Goal: Navigation & Orientation: Find specific page/section

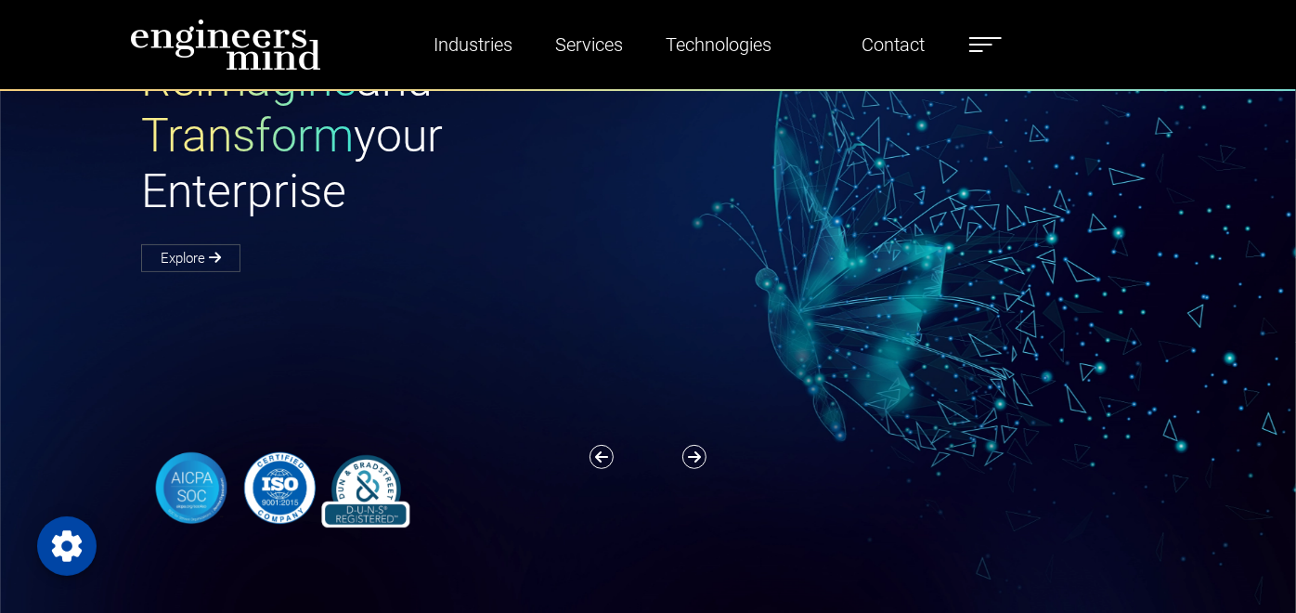
scroll to position [69, 0]
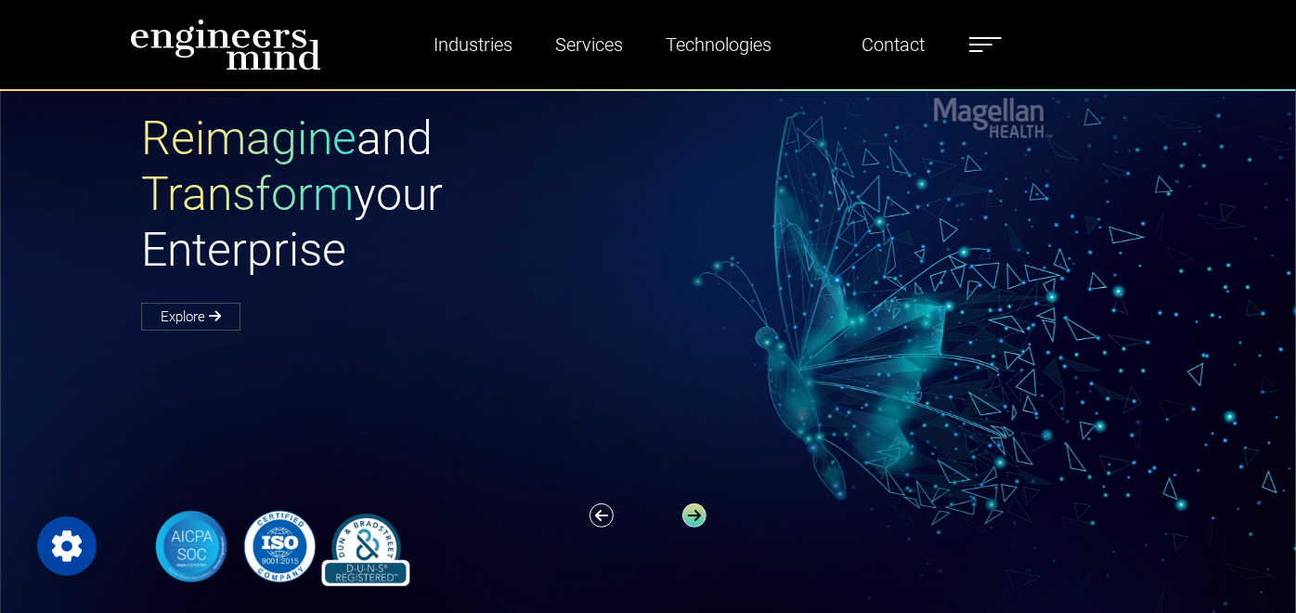
click at [688, 527] on icon "button" at bounding box center [695, 515] width 24 height 24
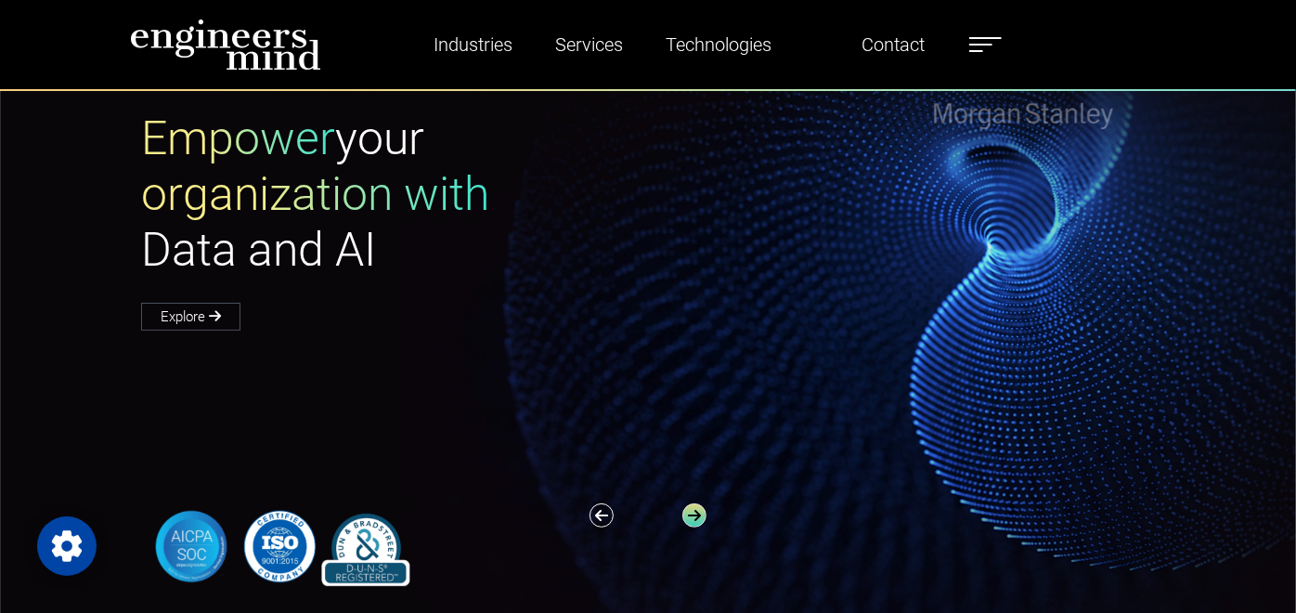
click at [688, 527] on icon "button" at bounding box center [695, 515] width 24 height 24
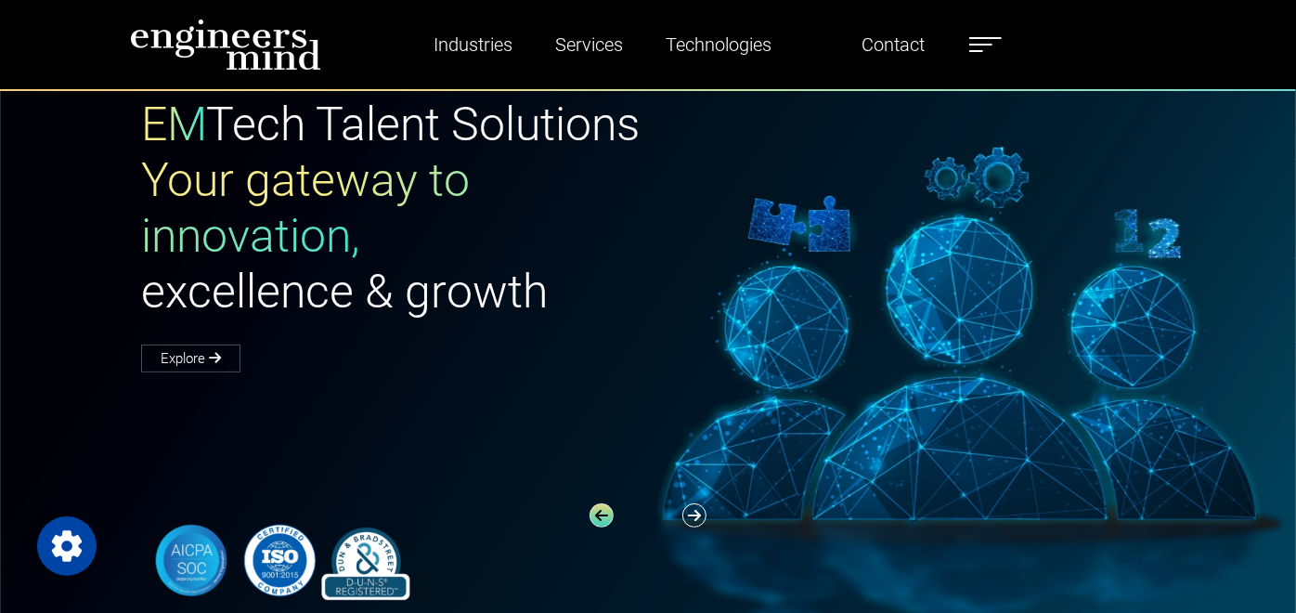
click at [596, 527] on icon "button" at bounding box center [602, 515] width 24 height 24
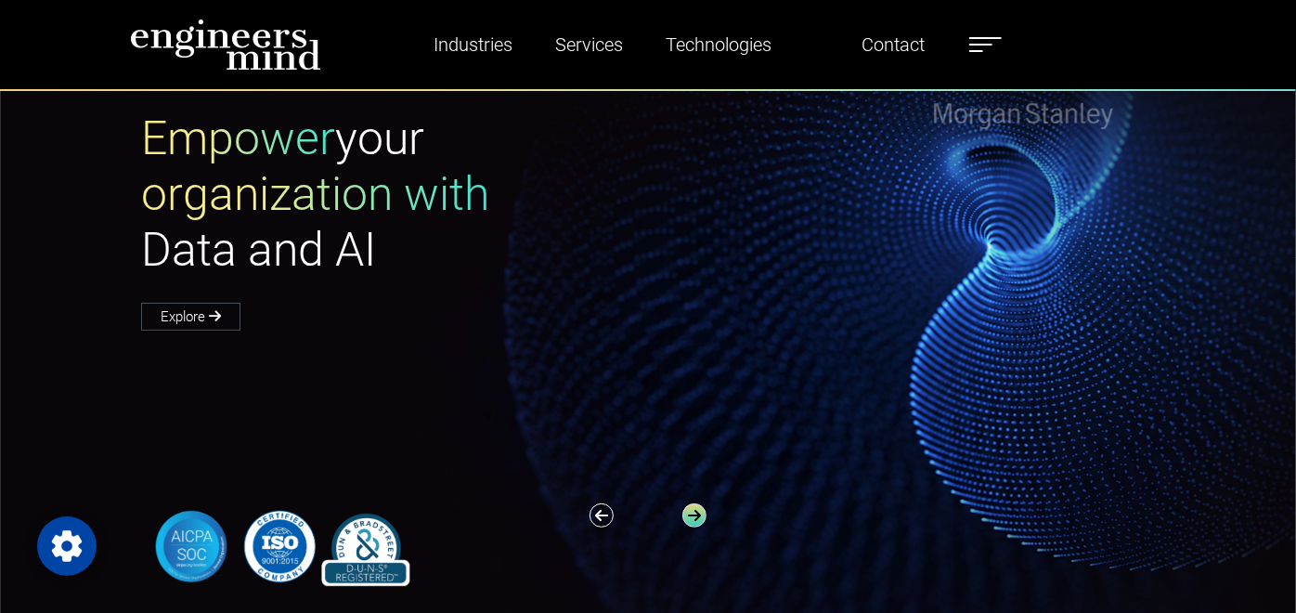
click at [704, 527] on icon "button" at bounding box center [695, 515] width 24 height 24
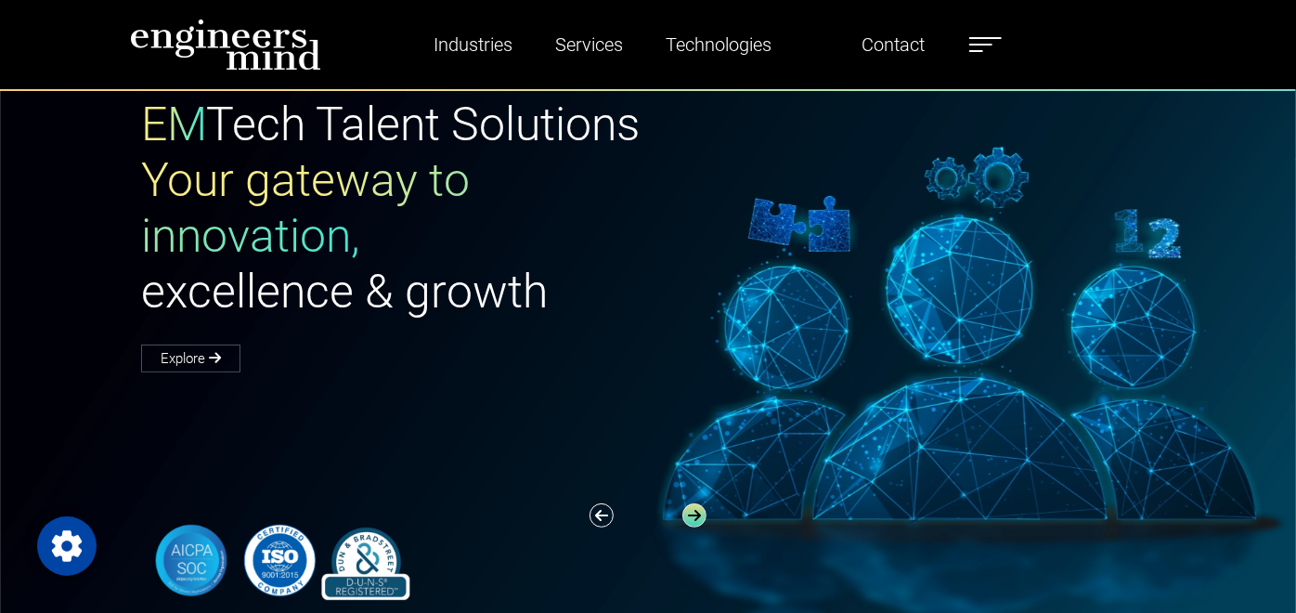
click at [704, 527] on icon "button" at bounding box center [695, 515] width 24 height 24
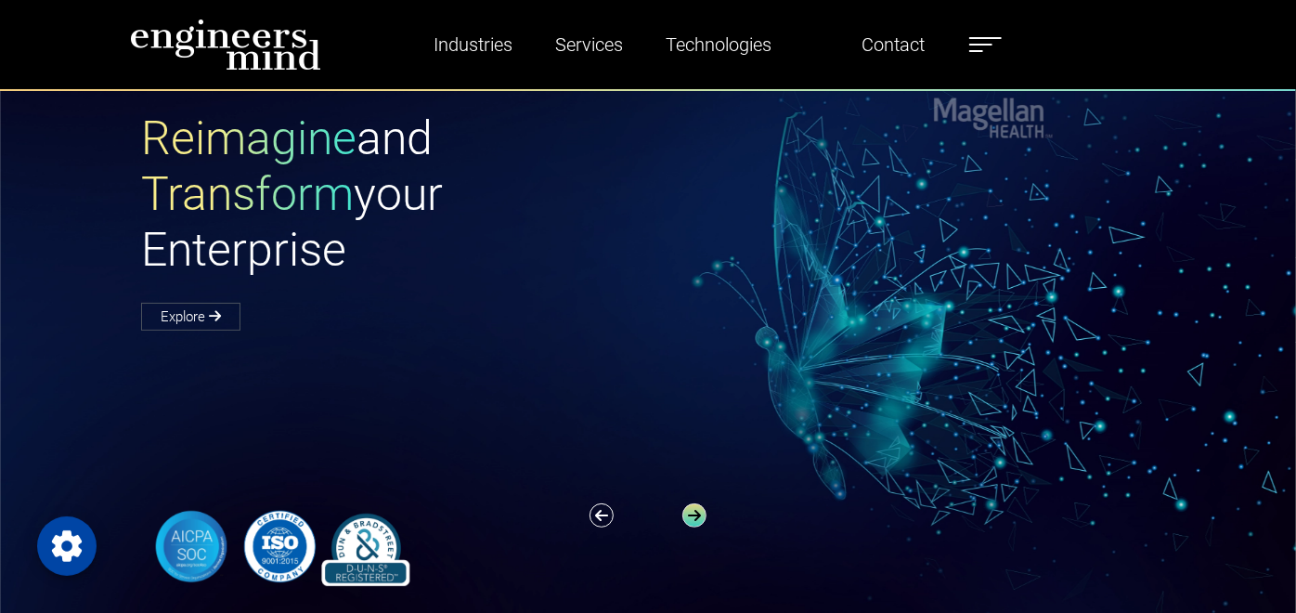
click at [704, 527] on icon "button" at bounding box center [695, 515] width 24 height 24
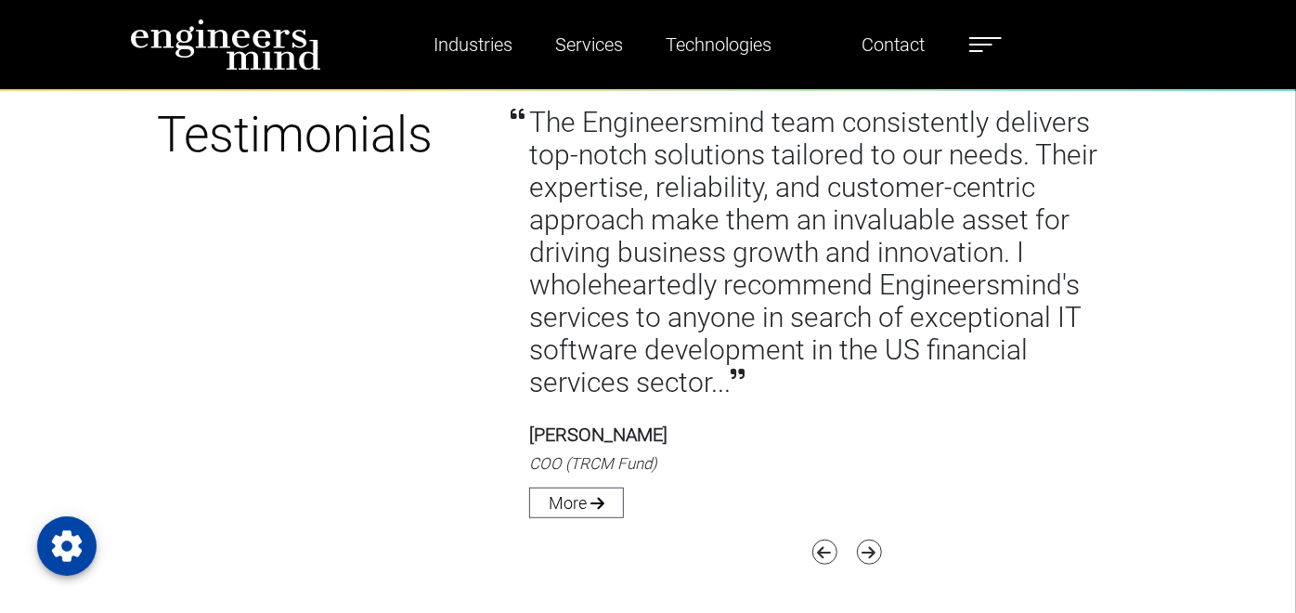
scroll to position [4953, 0]
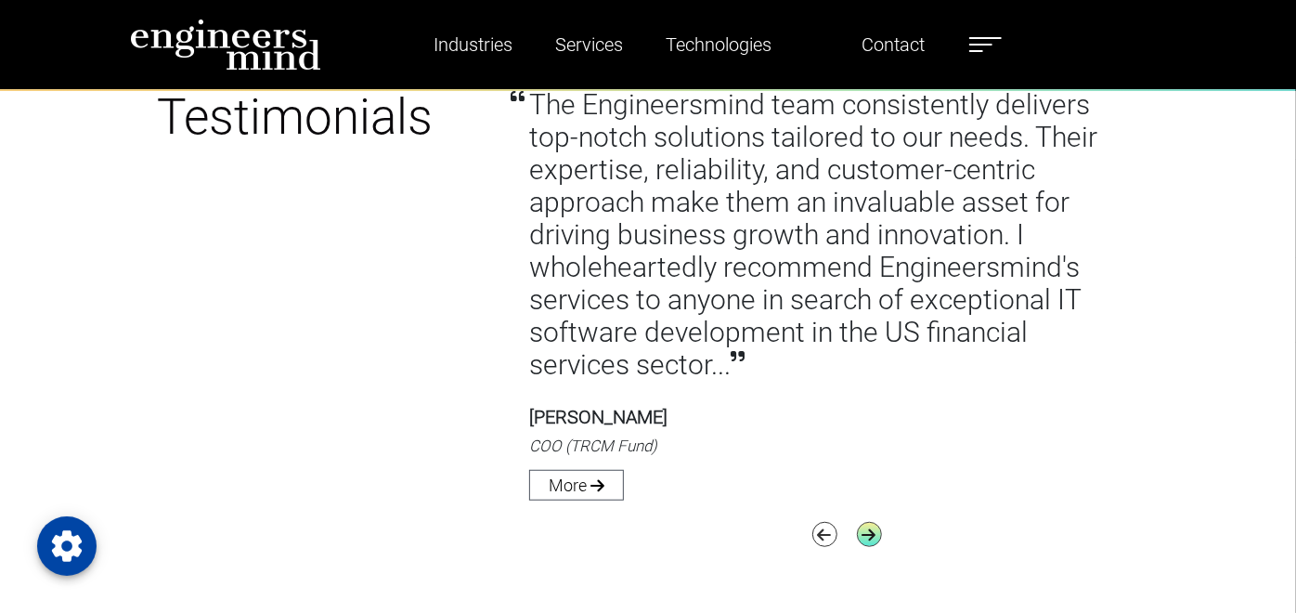
click at [882, 522] on icon "button" at bounding box center [869, 534] width 25 height 25
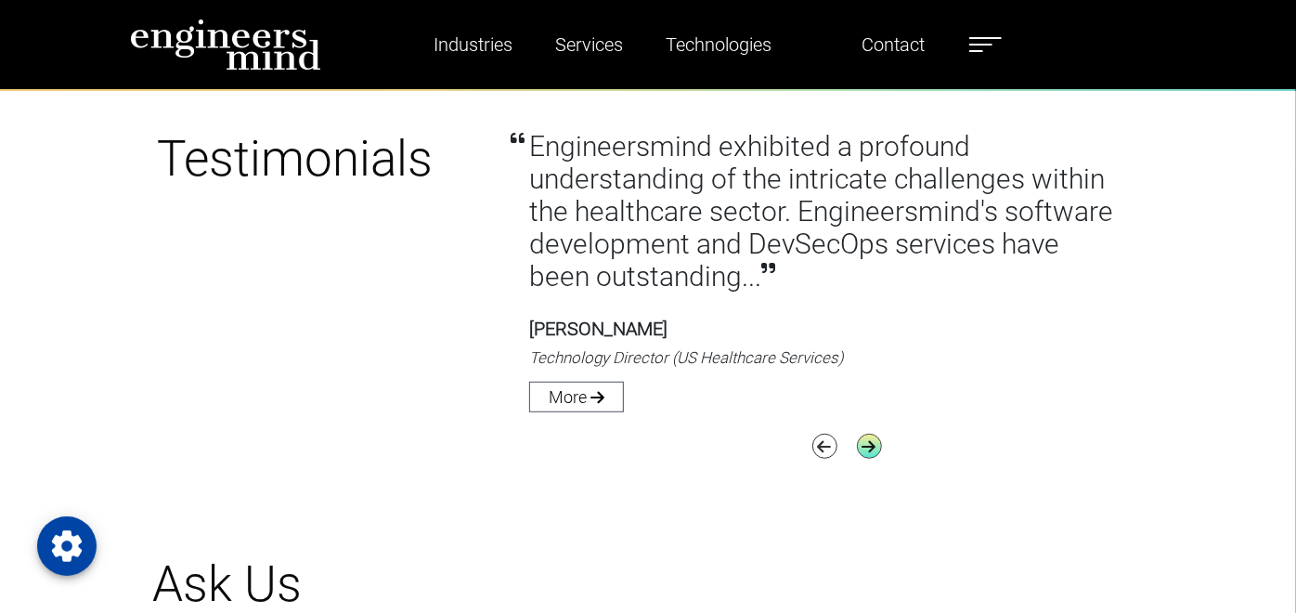
scroll to position [4884, 0]
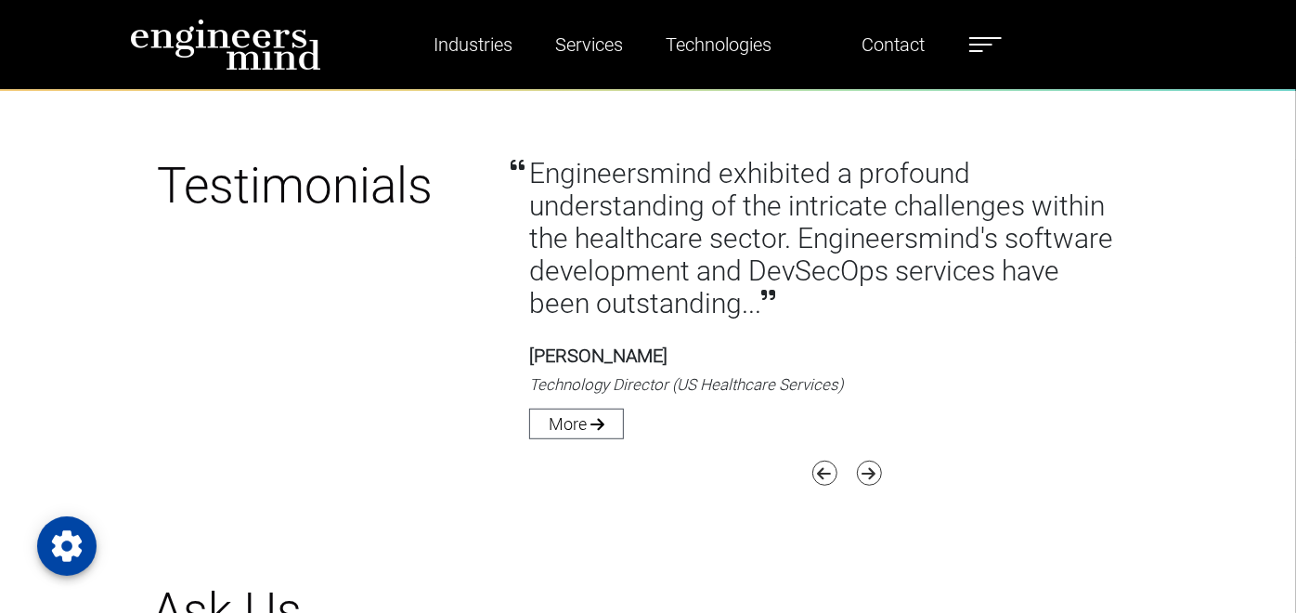
click at [910, 449] on div "Next Previous" at bounding box center [824, 472] width 683 height 46
click at [882, 461] on icon "button" at bounding box center [869, 473] width 25 height 25
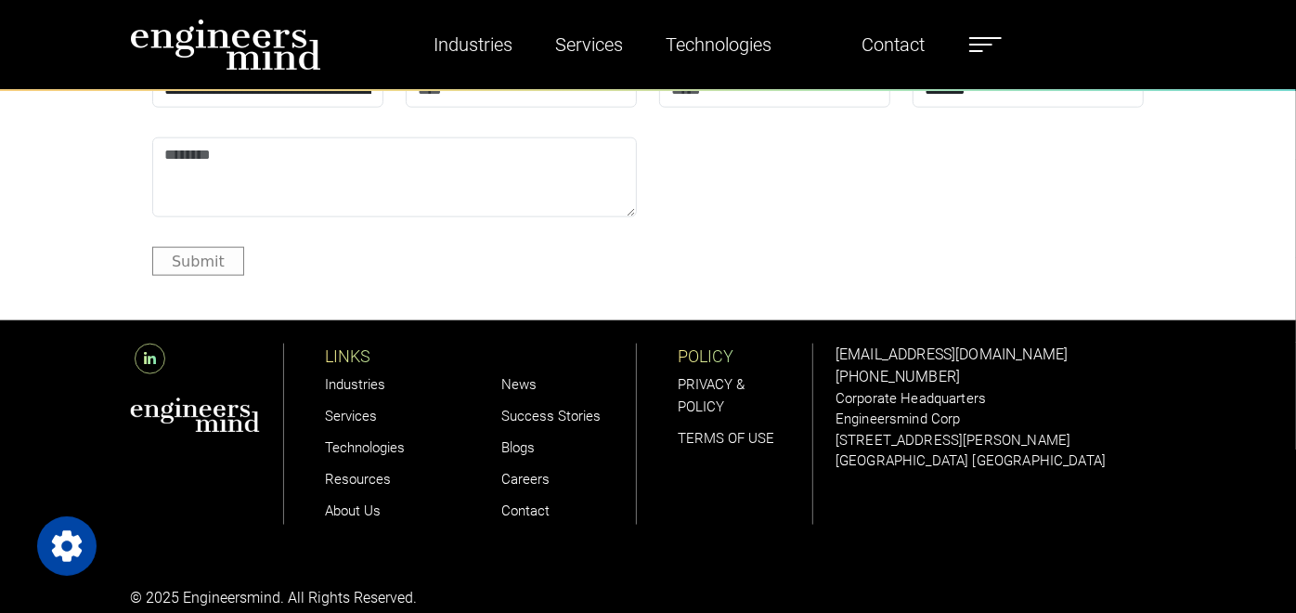
scroll to position [5708, 0]
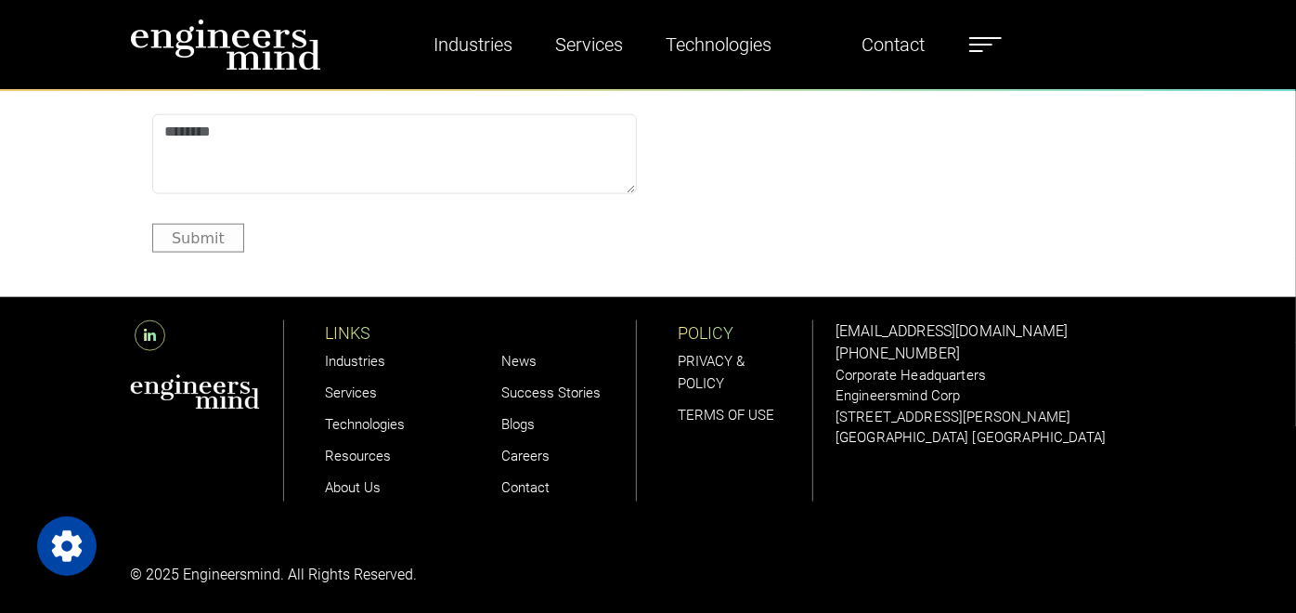
click at [325, 353] on link "Industries" at bounding box center [355, 361] width 60 height 17
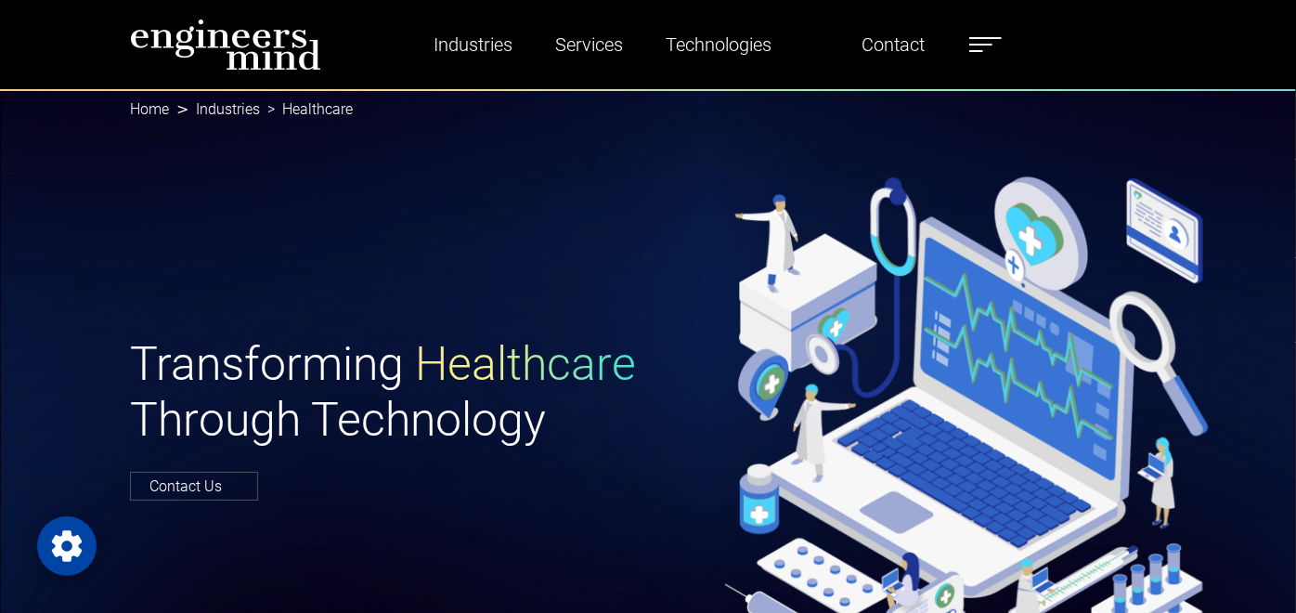
click at [1002, 41] on label at bounding box center [986, 45] width 33 height 24
click at [1002, 39] on label at bounding box center [986, 45] width 33 height 24
click at [196, 108] on link "Industries" at bounding box center [228, 109] width 64 height 18
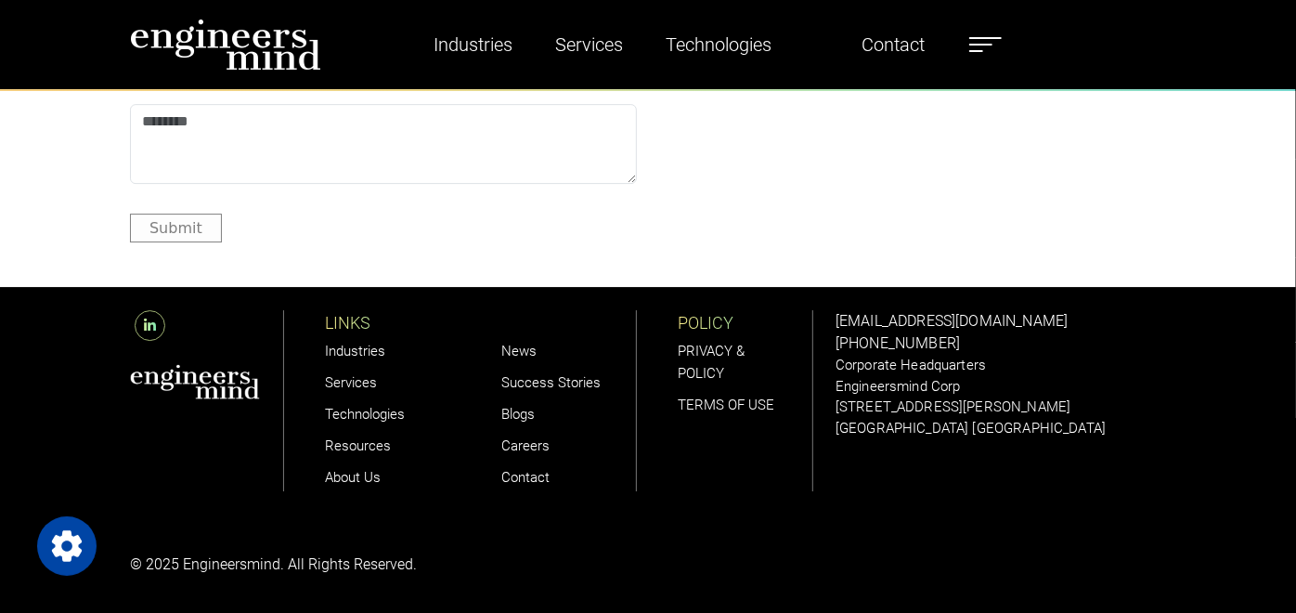
scroll to position [8087, 0]
click at [325, 374] on link "Services" at bounding box center [351, 382] width 52 height 17
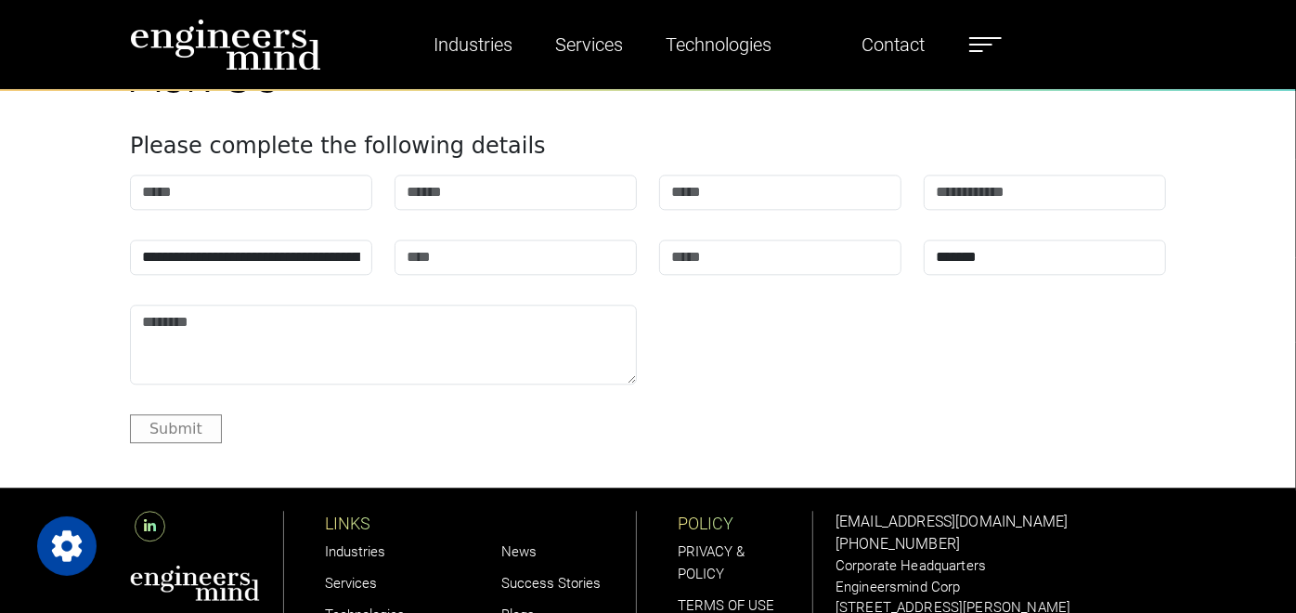
scroll to position [7082, 0]
